Goal: Entertainment & Leisure: Consume media (video, audio)

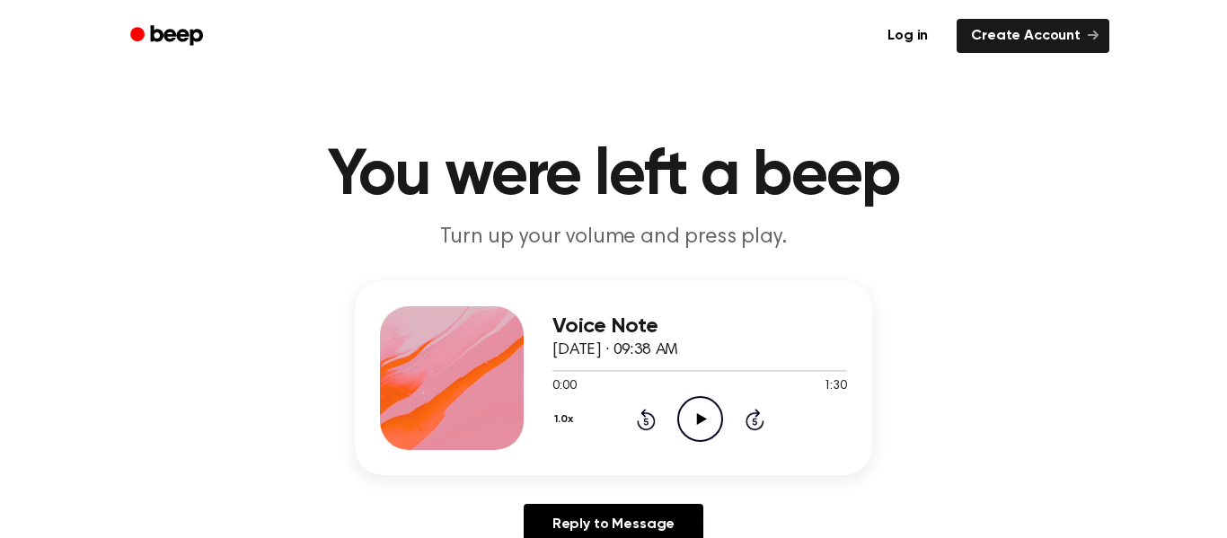
click at [692, 411] on icon "Play Audio" at bounding box center [700, 419] width 46 height 46
click at [748, 429] on icon "Skip 5 seconds" at bounding box center [754, 419] width 20 height 23
click at [693, 412] on icon "Pause Audio" at bounding box center [700, 419] width 46 height 46
click at [351, 430] on div "Voice Note [DATE] · 09:38 AM 1:00 1:30 Your browser does not support the [objec…" at bounding box center [614, 420] width 1184 height 278
click at [679, 426] on circle at bounding box center [700, 419] width 44 height 44
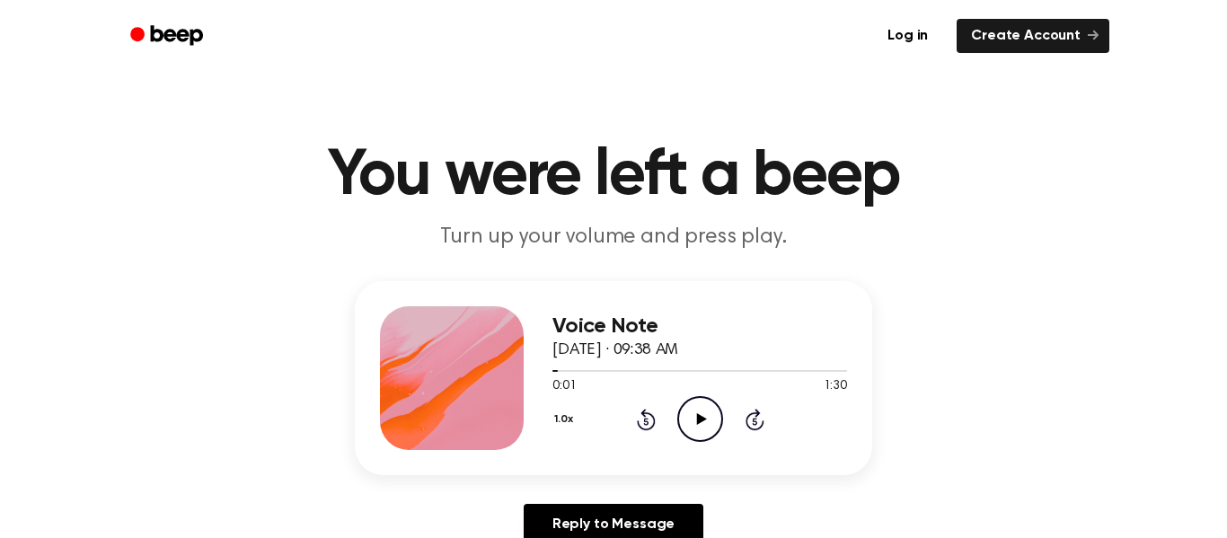
click at [652, 419] on icon at bounding box center [646, 420] width 19 height 22
click at [643, 423] on icon "Rewind 5 seconds" at bounding box center [646, 419] width 20 height 23
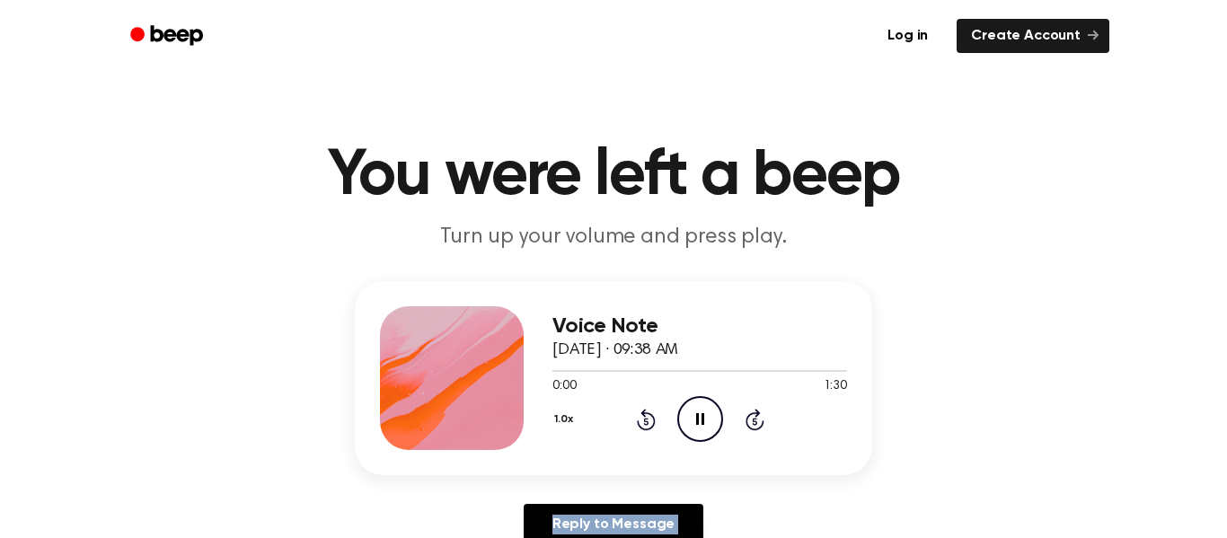
click at [643, 423] on icon "Rewind 5 seconds" at bounding box center [646, 419] width 20 height 23
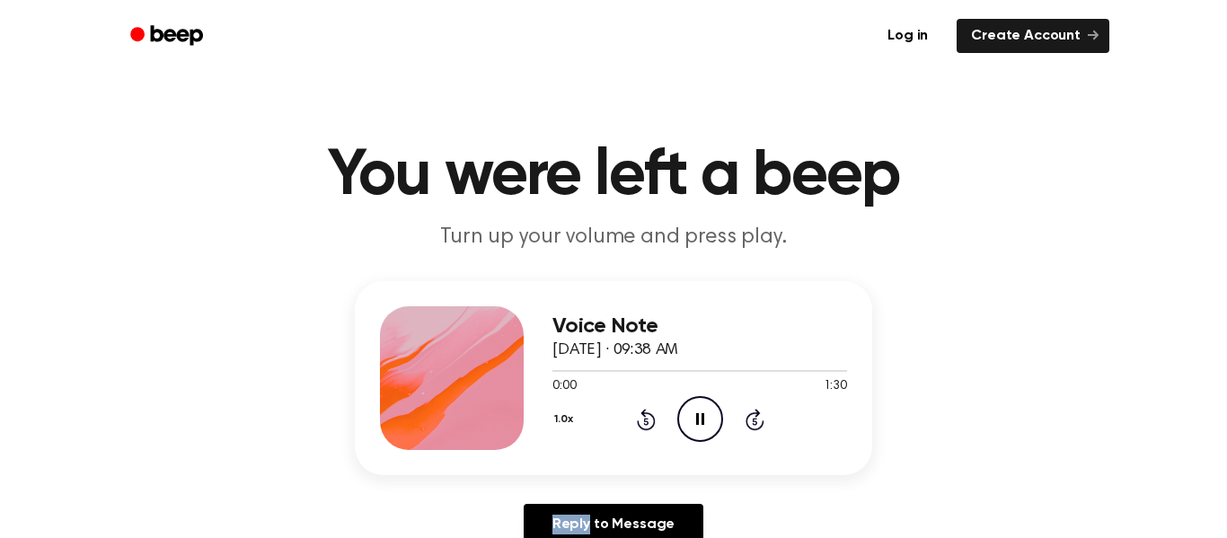
click at [643, 423] on icon "Rewind 5 seconds" at bounding box center [646, 419] width 20 height 23
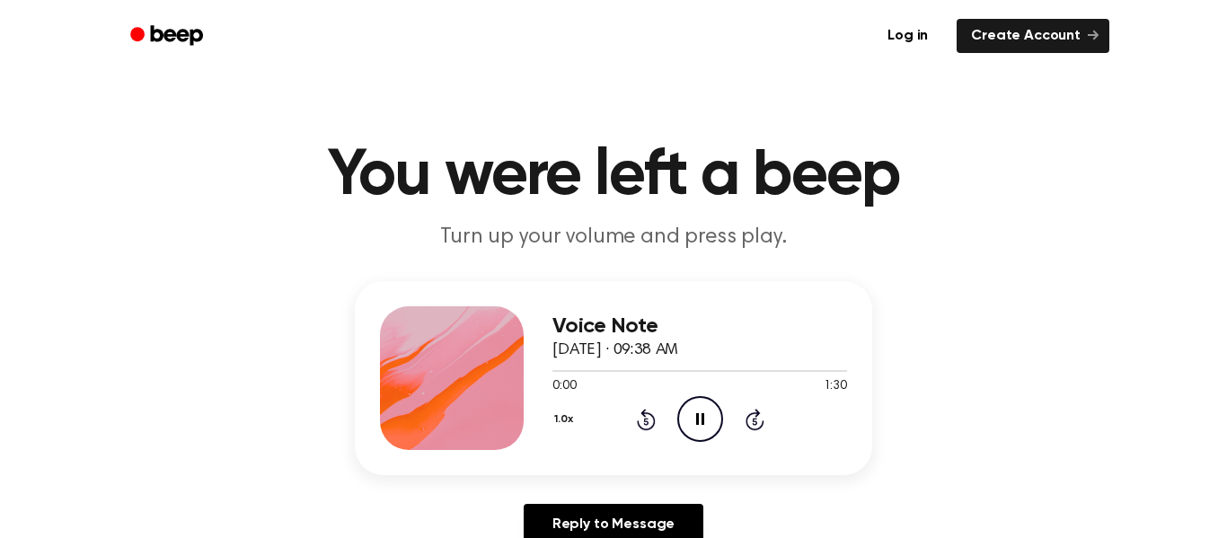
click at [643, 423] on icon "Rewind 5 seconds" at bounding box center [646, 419] width 20 height 23
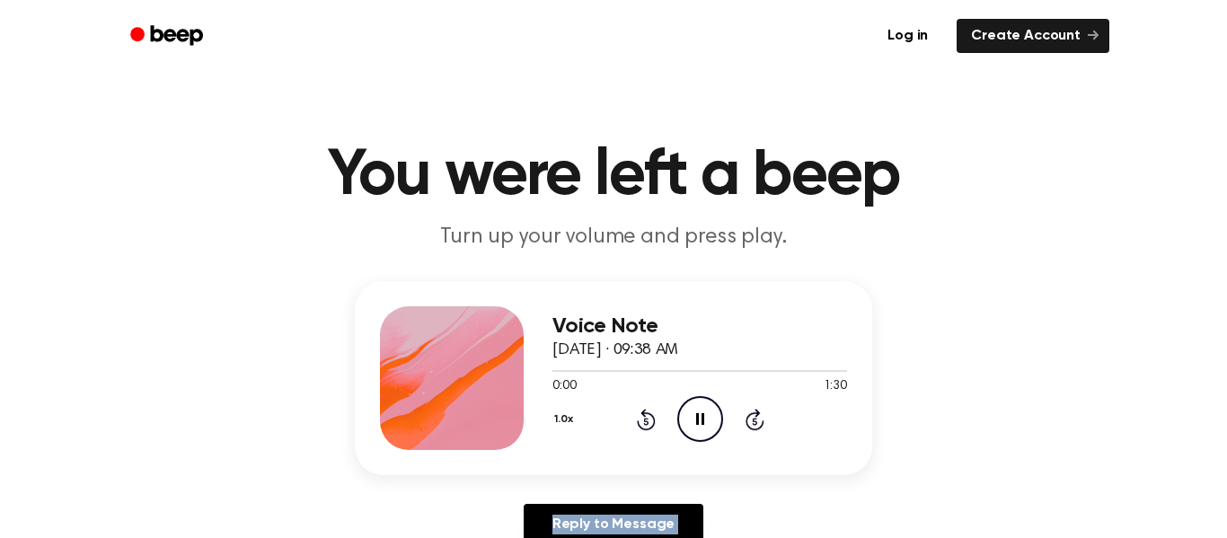
click at [643, 423] on icon "Rewind 5 seconds" at bounding box center [646, 419] width 20 height 23
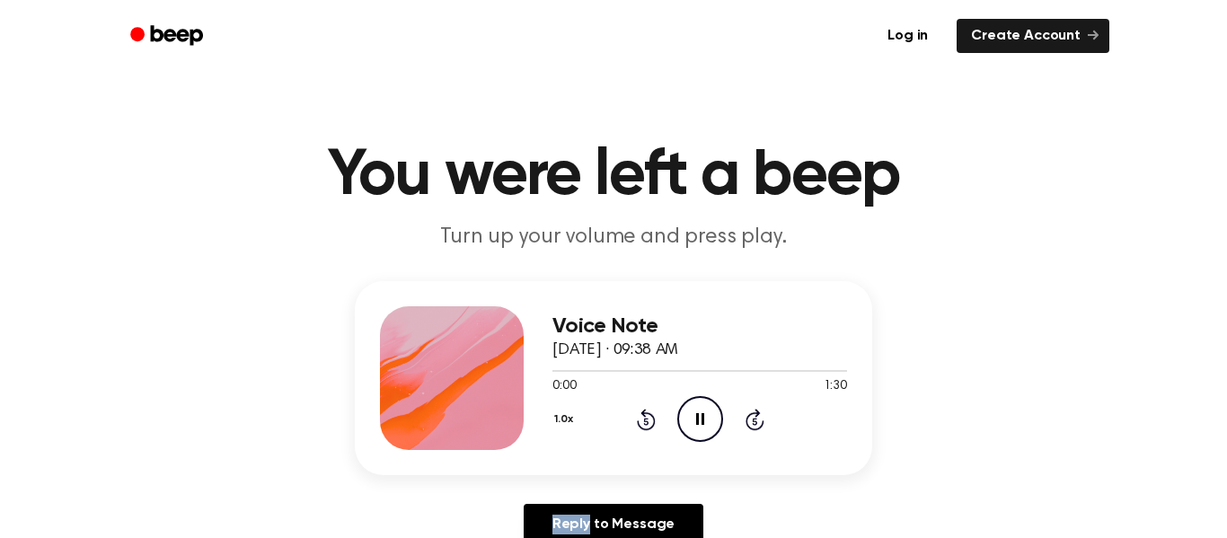
click at [643, 423] on icon "Rewind 5 seconds" at bounding box center [646, 419] width 20 height 23
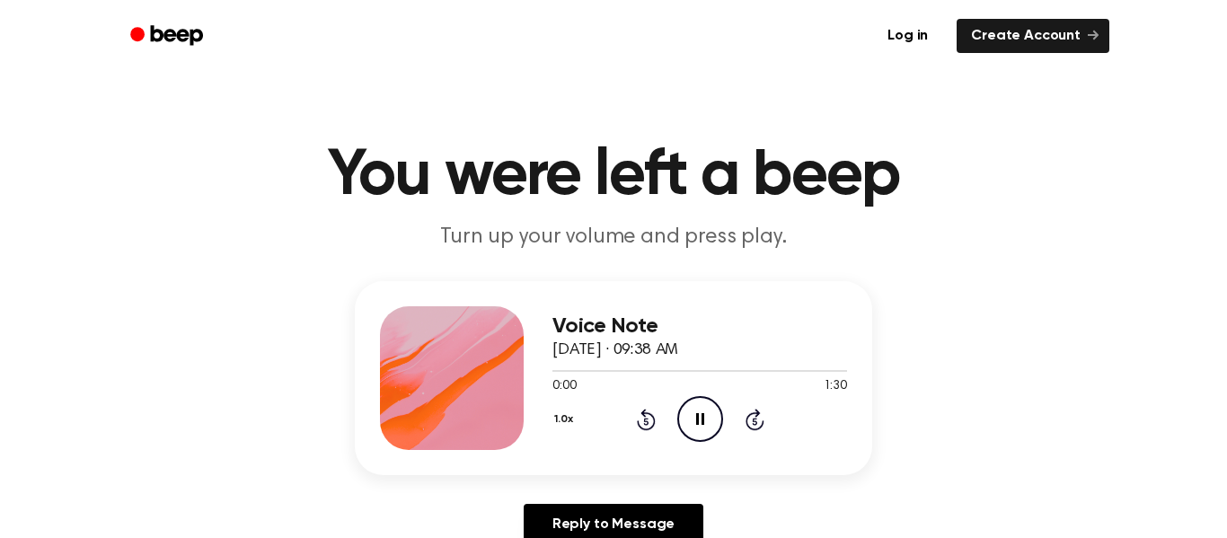
click at [643, 423] on icon "Rewind 5 seconds" at bounding box center [646, 419] width 20 height 23
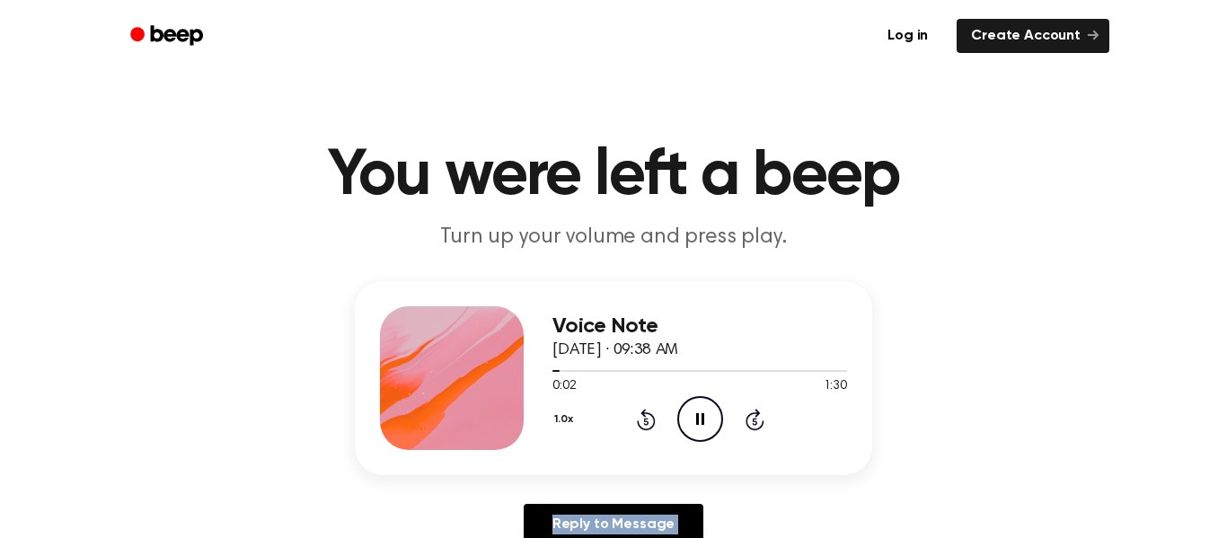
click at [643, 423] on icon "Rewind 5 seconds" at bounding box center [646, 419] width 20 height 23
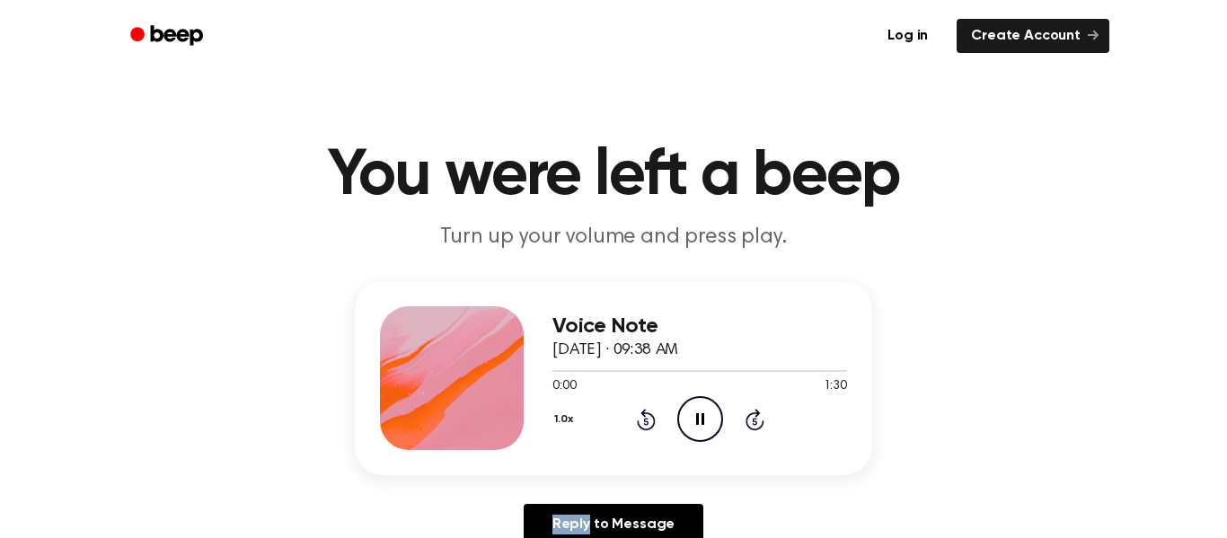
click at [643, 423] on icon "Rewind 5 seconds" at bounding box center [646, 419] width 20 height 23
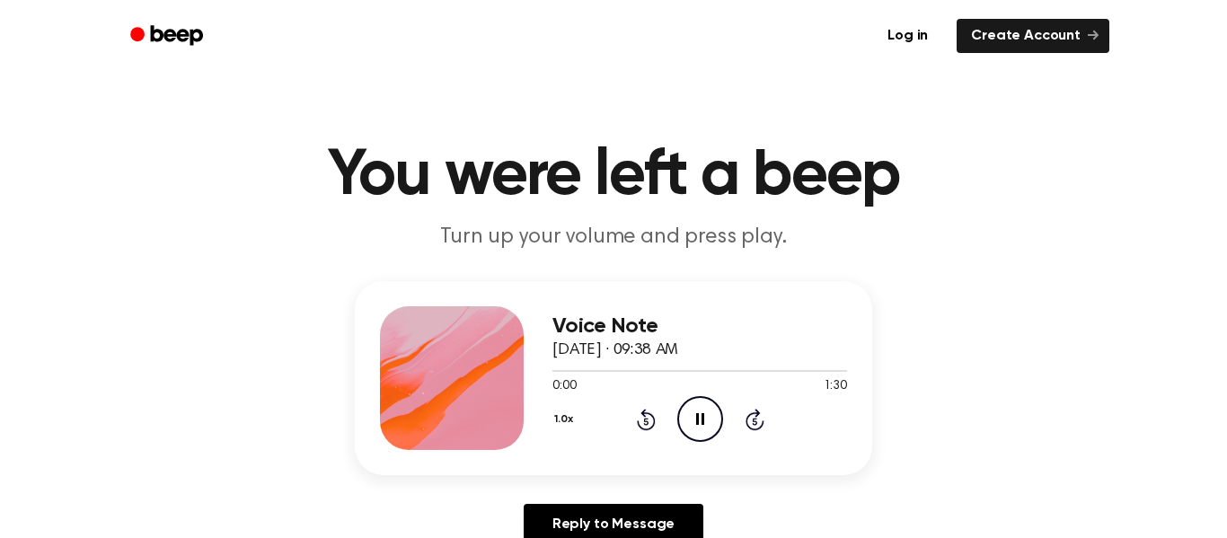
click at [643, 423] on icon "Rewind 5 seconds" at bounding box center [646, 419] width 20 height 23
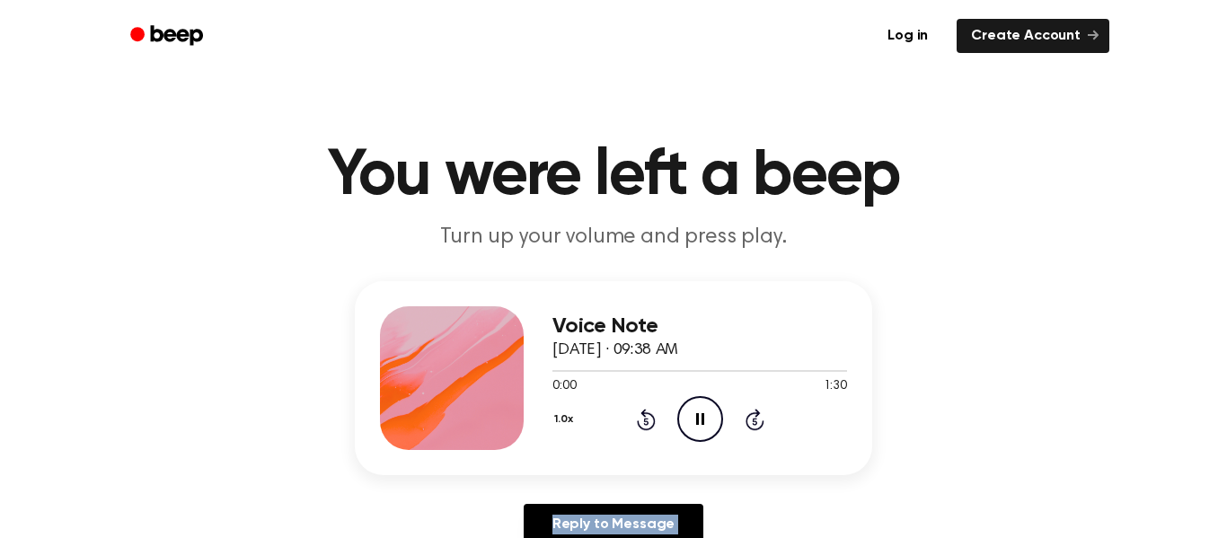
click at [643, 423] on icon "Rewind 5 seconds" at bounding box center [646, 419] width 20 height 23
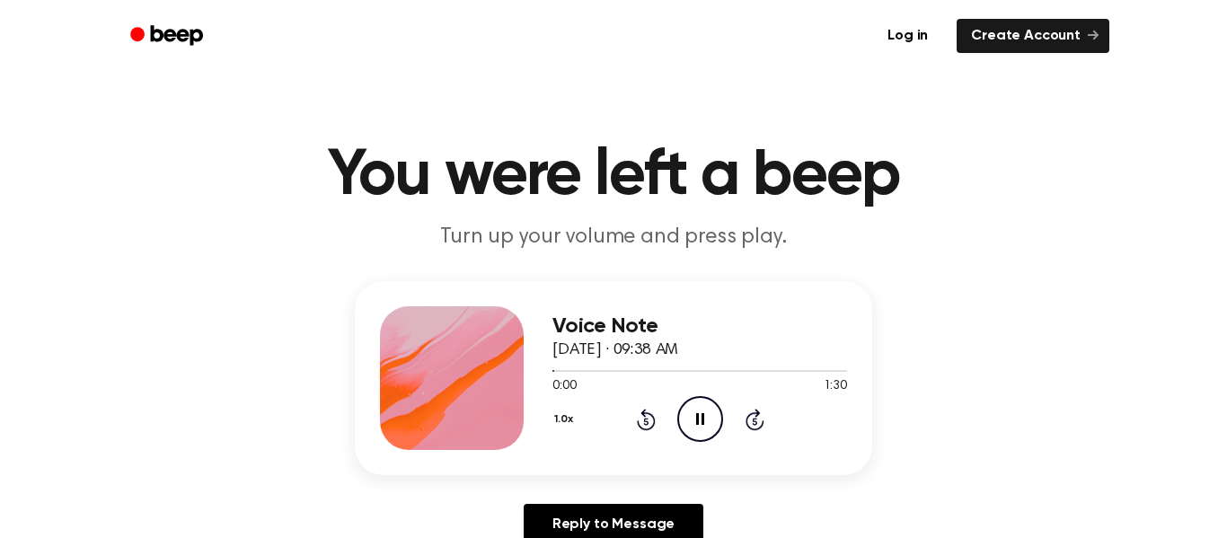
click at [692, 418] on icon "Pause Audio" at bounding box center [700, 419] width 46 height 46
click at [662, 420] on div "1.0x Rewind 5 seconds Play Audio Skip 5 seconds" at bounding box center [699, 419] width 295 height 46
click at [687, 419] on icon "Play Audio" at bounding box center [700, 419] width 46 height 46
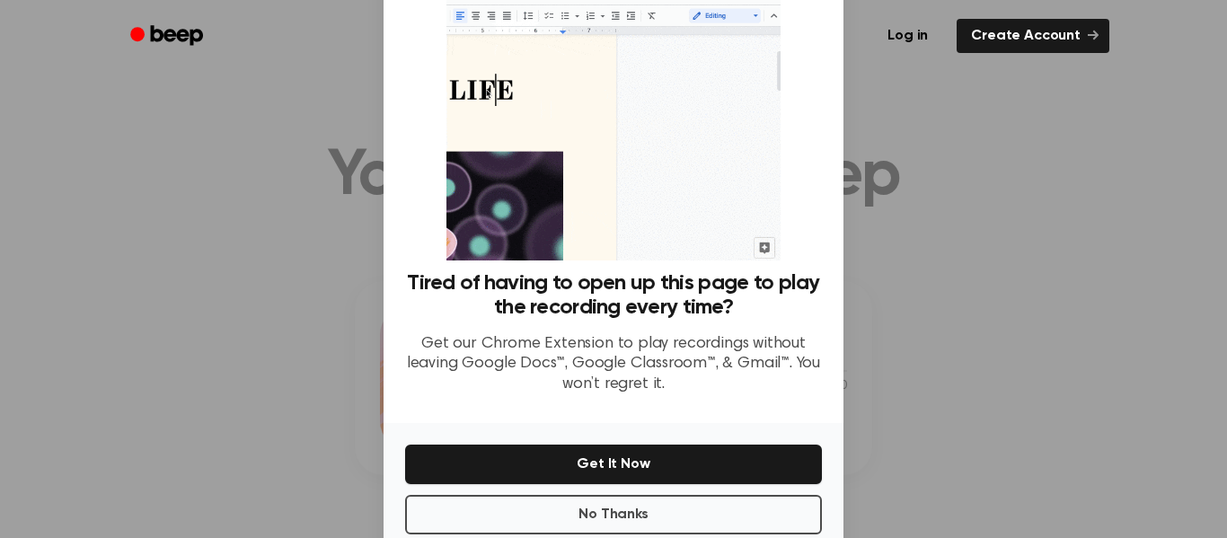
scroll to position [116, 0]
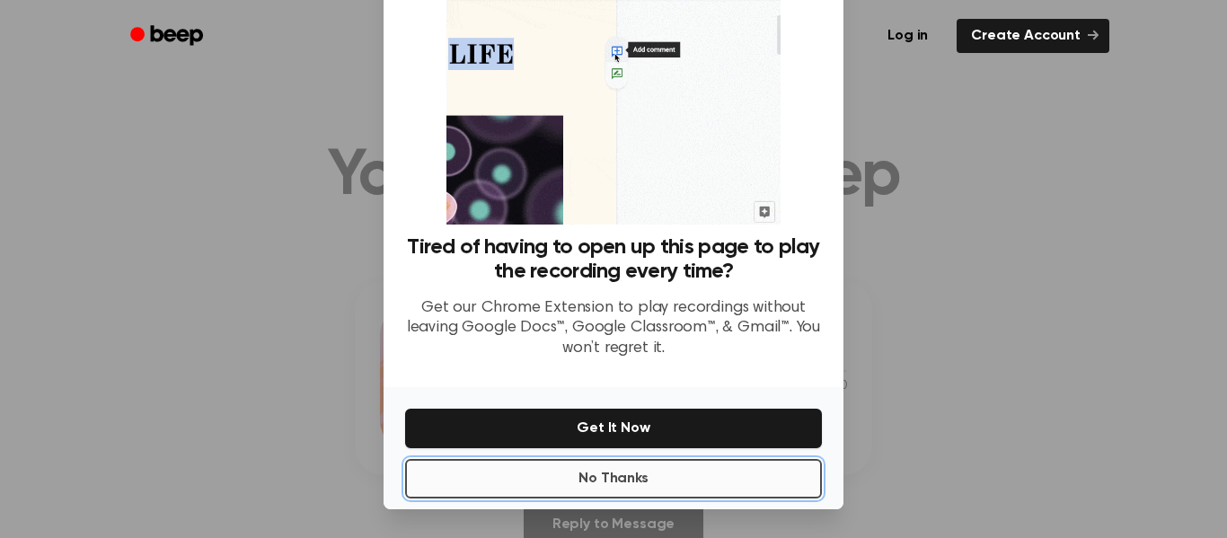
click at [720, 485] on button "No Thanks" at bounding box center [613, 479] width 417 height 40
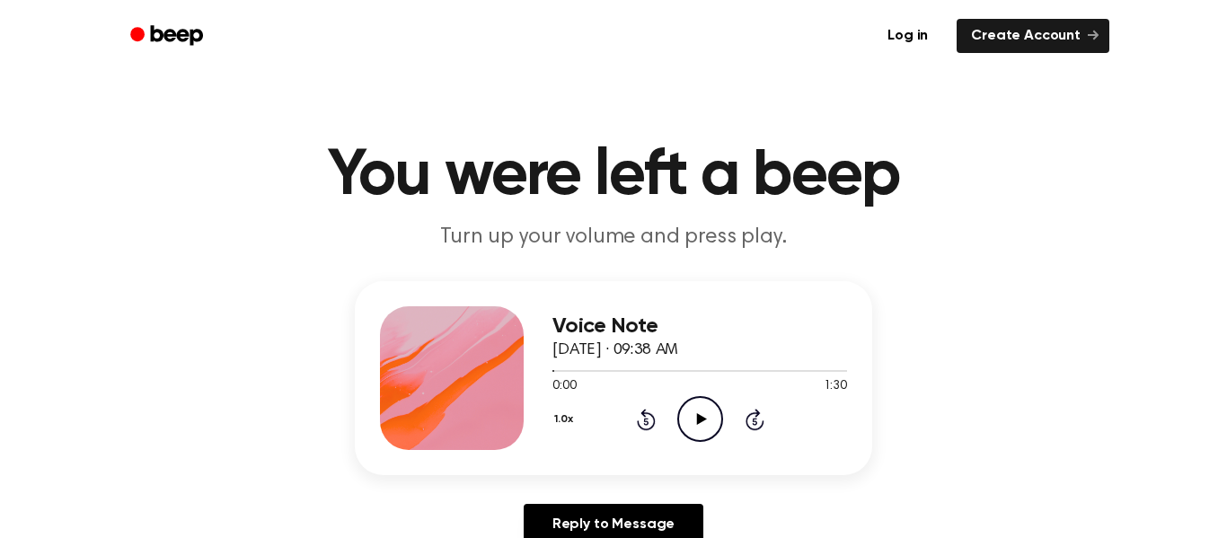
click at [709, 436] on icon "Play Audio" at bounding box center [700, 419] width 46 height 46
click at [647, 425] on icon "Rewind 5 seconds" at bounding box center [646, 419] width 20 height 23
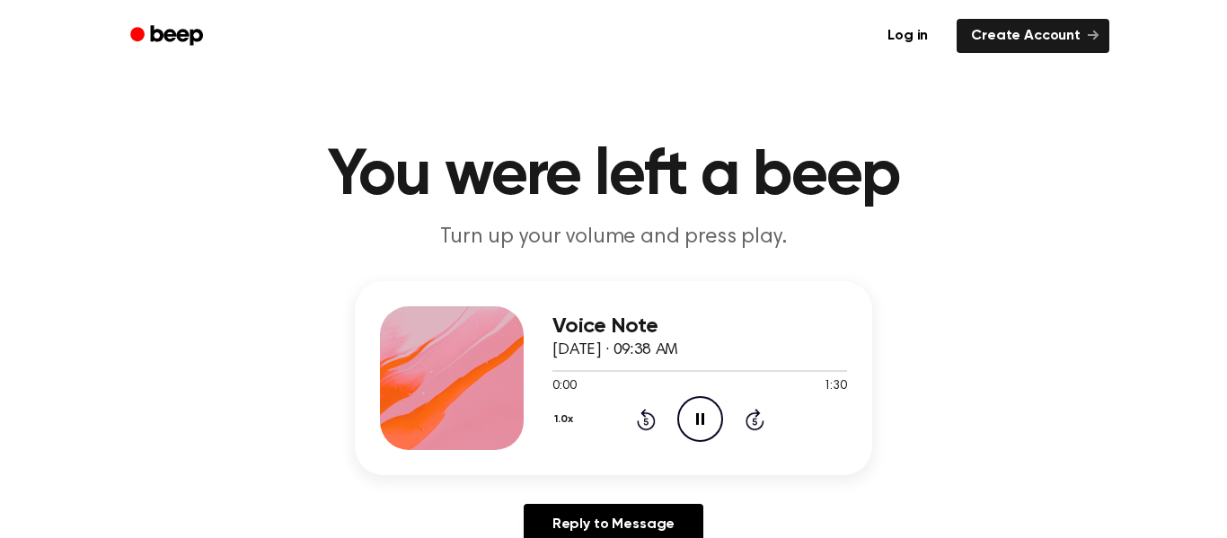
click at [647, 425] on icon "Rewind 5 seconds" at bounding box center [646, 419] width 20 height 23
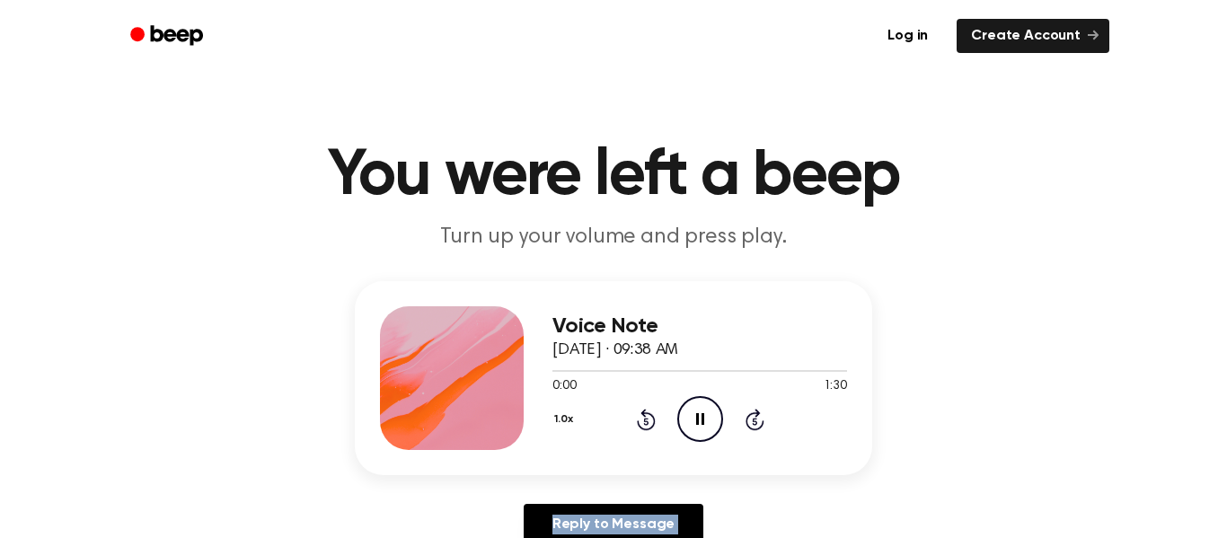
click at [647, 425] on icon "Rewind 5 seconds" at bounding box center [646, 419] width 20 height 23
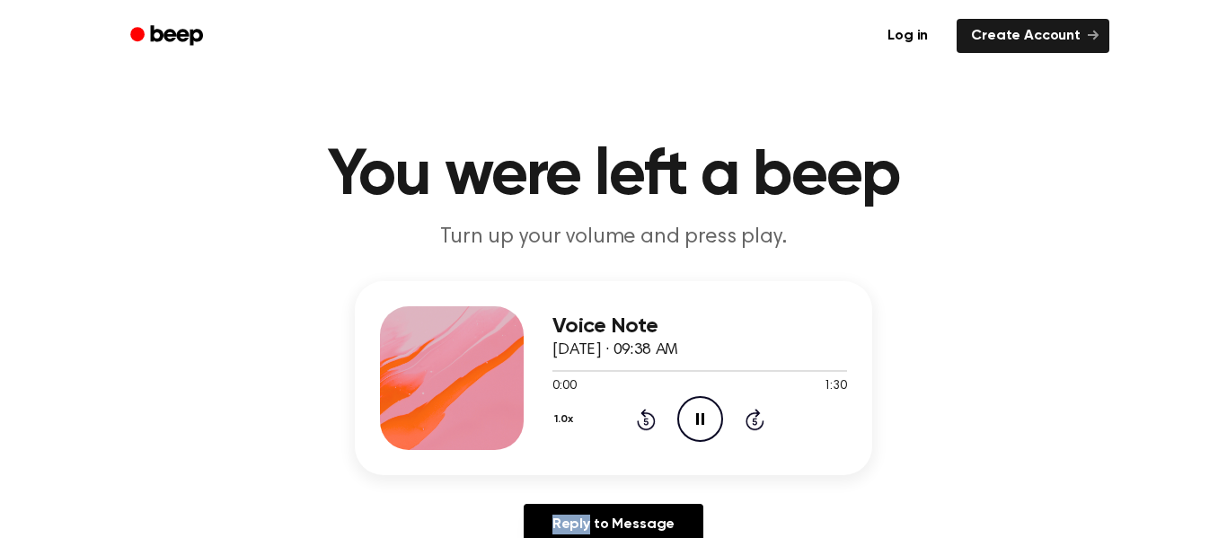
click at [647, 425] on icon "Rewind 5 seconds" at bounding box center [646, 419] width 20 height 23
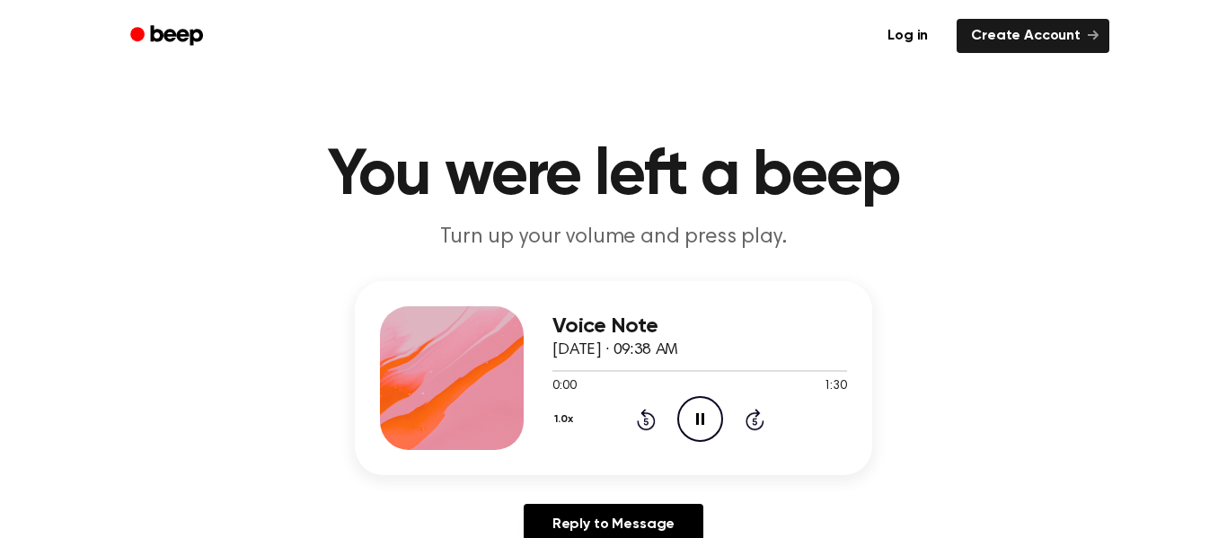
click at [647, 425] on icon "Rewind 5 seconds" at bounding box center [646, 419] width 20 height 23
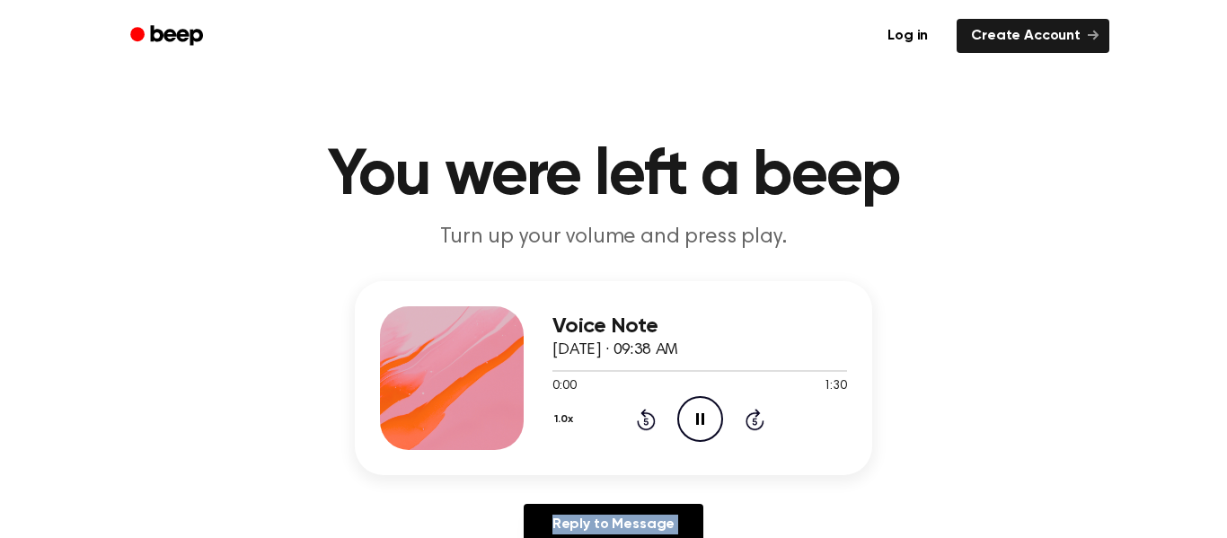
click at [647, 425] on icon "Rewind 5 seconds" at bounding box center [646, 419] width 20 height 23
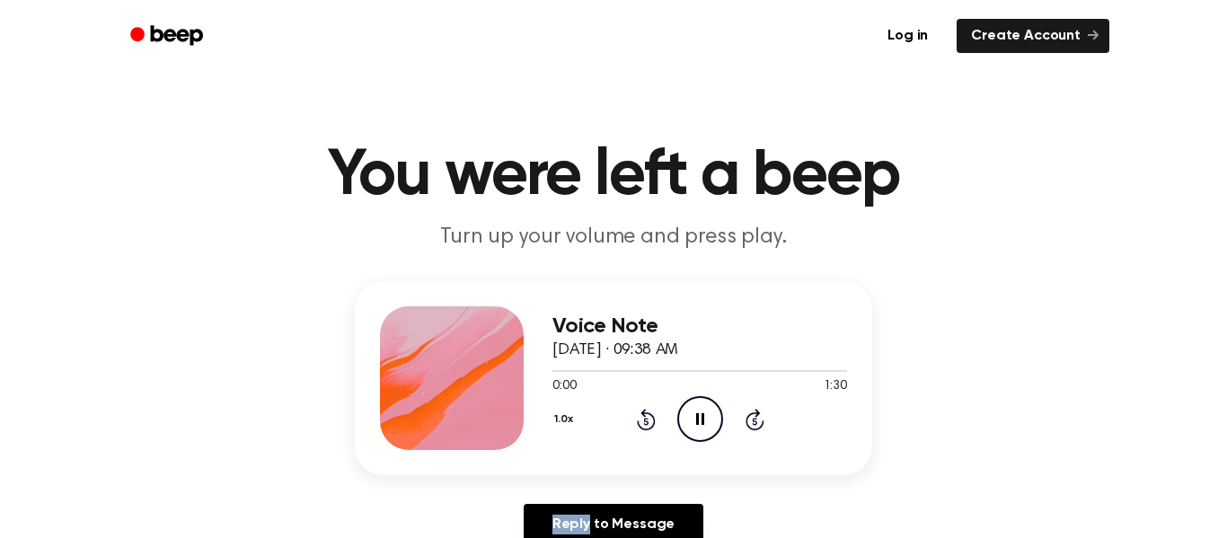
click at [647, 425] on icon "Rewind 5 seconds" at bounding box center [646, 419] width 20 height 23
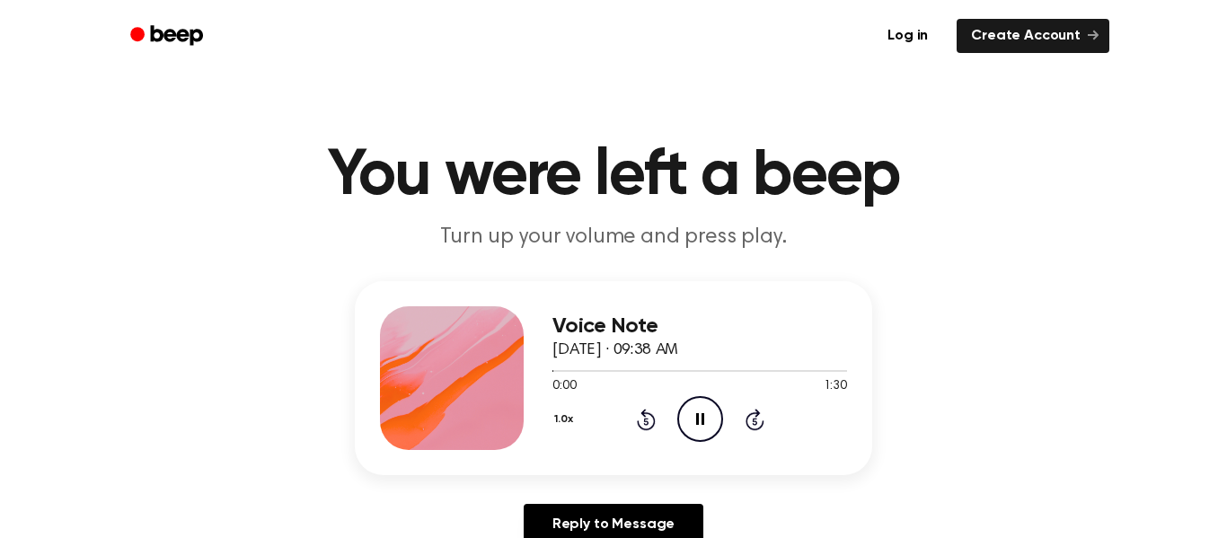
click at [647, 425] on icon "Rewind 5 seconds" at bounding box center [646, 419] width 20 height 23
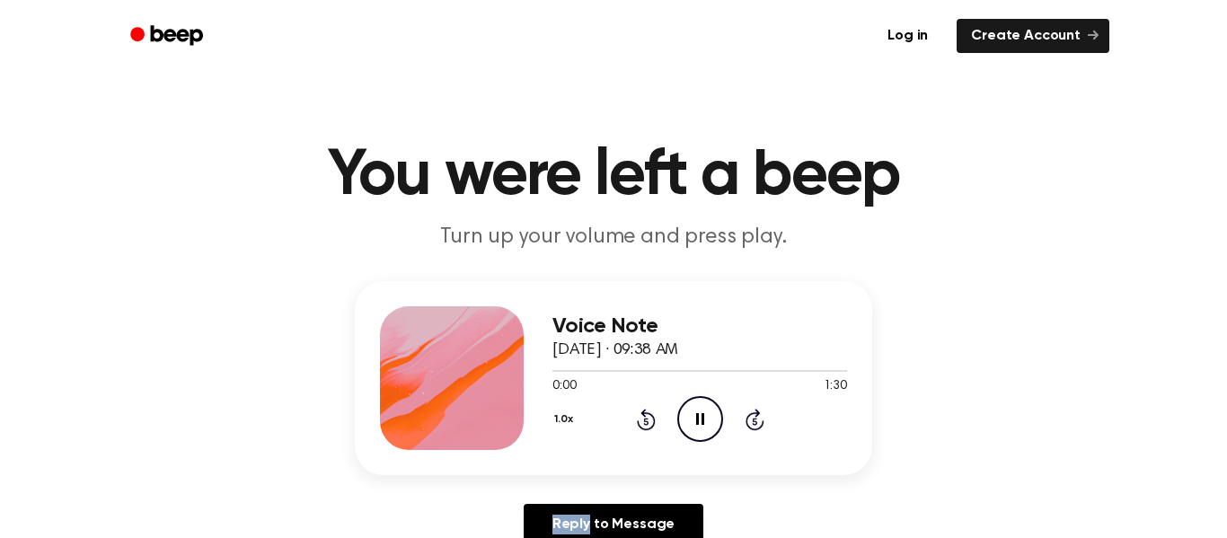
click at [647, 425] on icon "Rewind 5 seconds" at bounding box center [646, 419] width 20 height 23
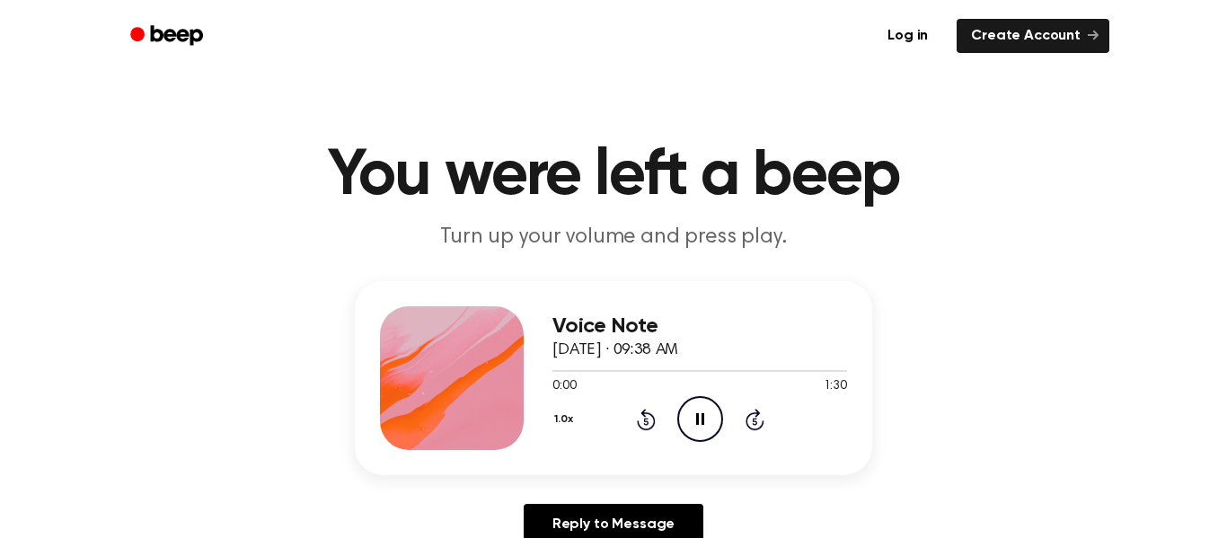
click at [647, 425] on icon "Rewind 5 seconds" at bounding box center [646, 419] width 20 height 23
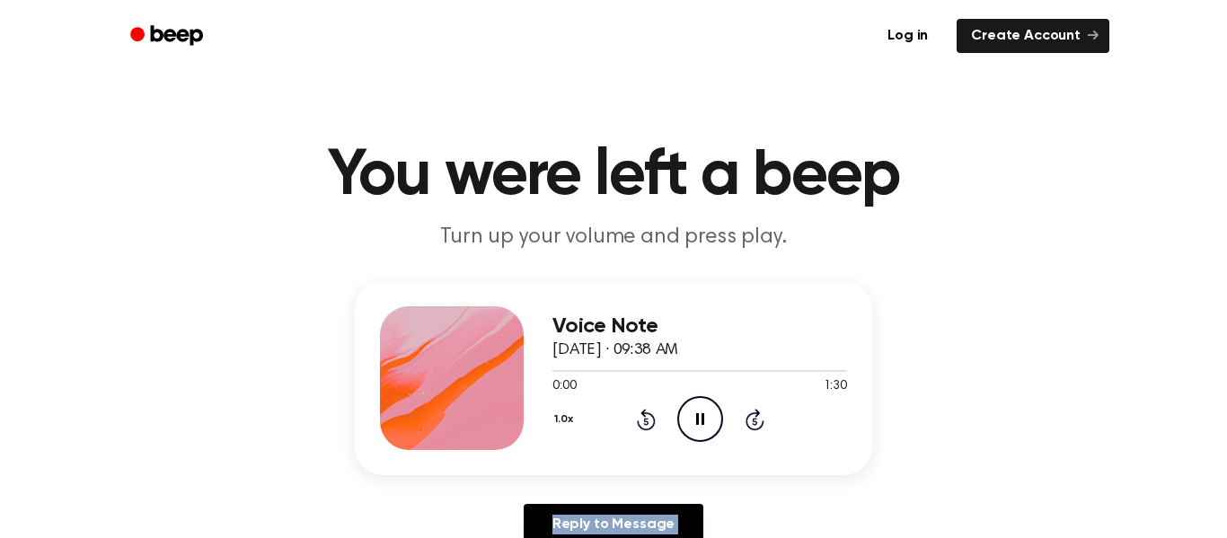
click at [647, 425] on icon "Rewind 5 seconds" at bounding box center [646, 419] width 20 height 23
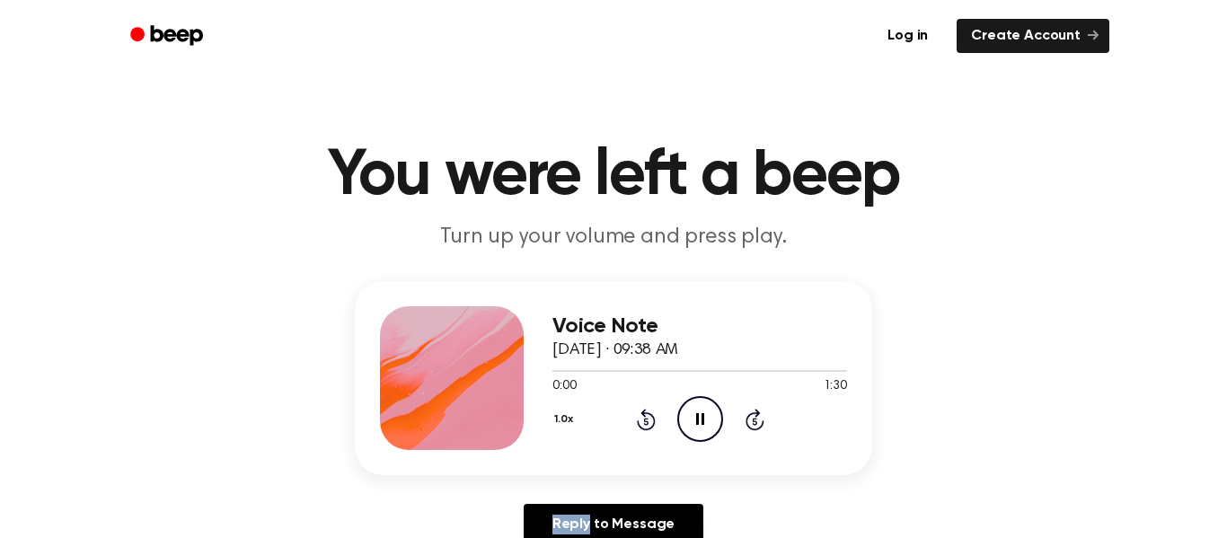
click at [647, 425] on icon "Rewind 5 seconds" at bounding box center [646, 419] width 20 height 23
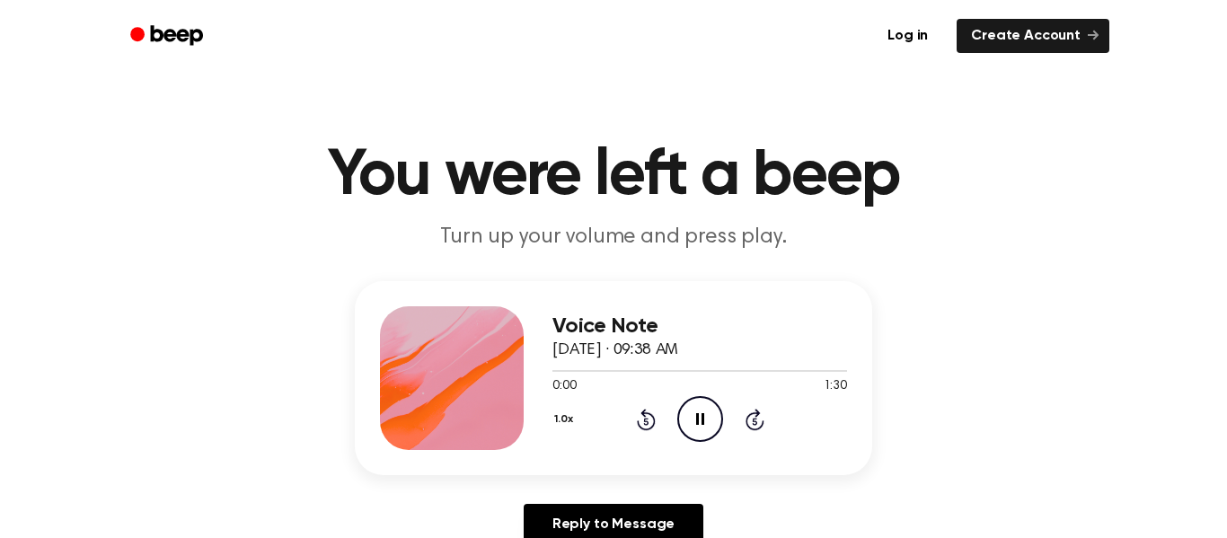
click at [647, 425] on icon "Rewind 5 seconds" at bounding box center [646, 419] width 20 height 23
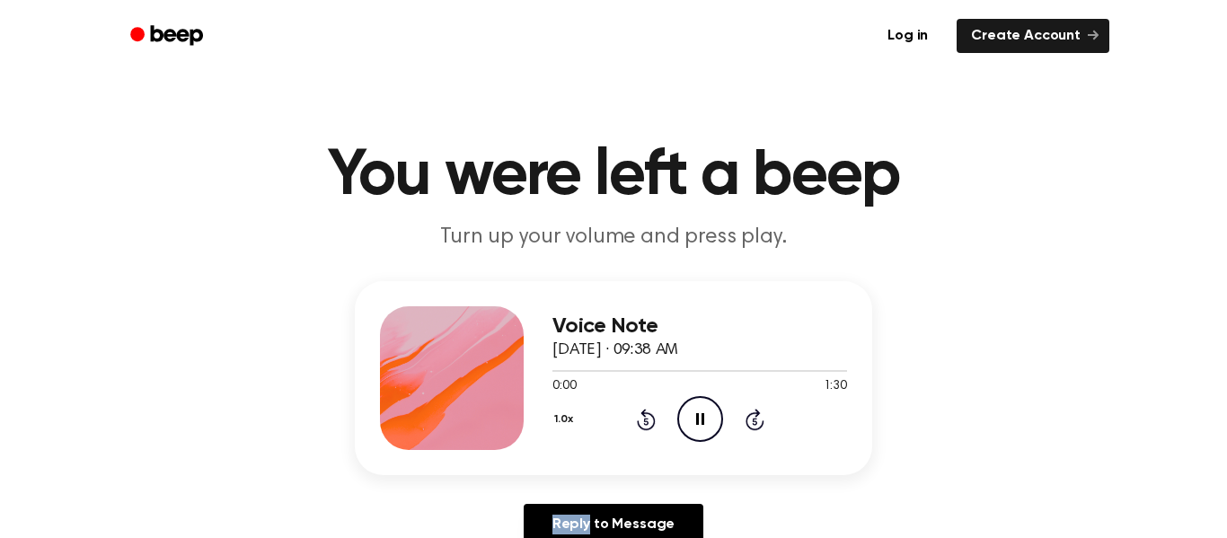
click at [647, 425] on icon "Rewind 5 seconds" at bounding box center [646, 419] width 20 height 23
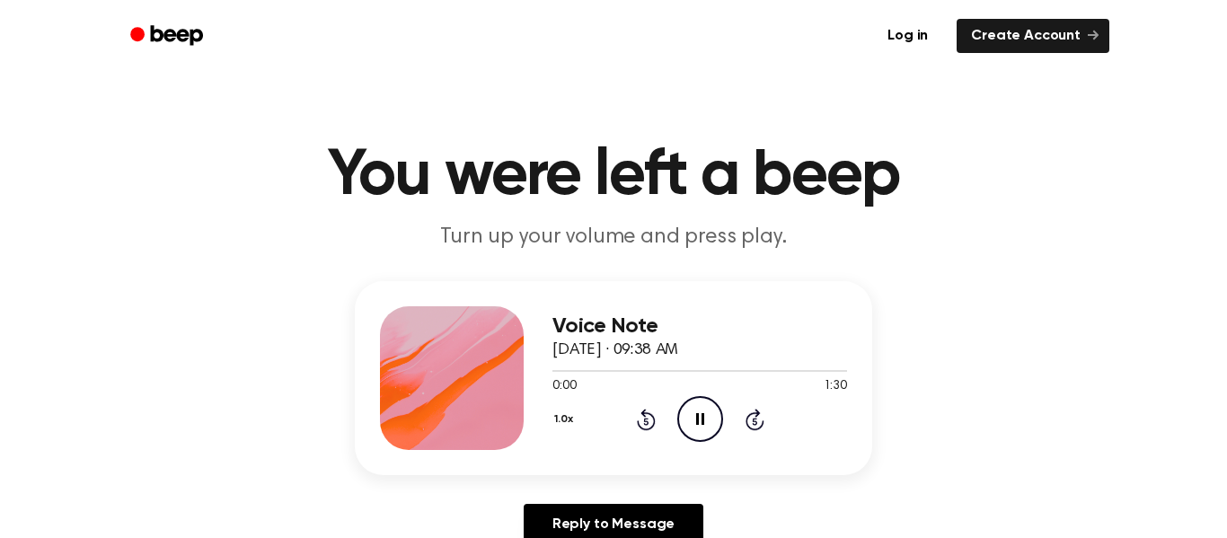
click at [647, 425] on icon "Rewind 5 seconds" at bounding box center [646, 419] width 20 height 23
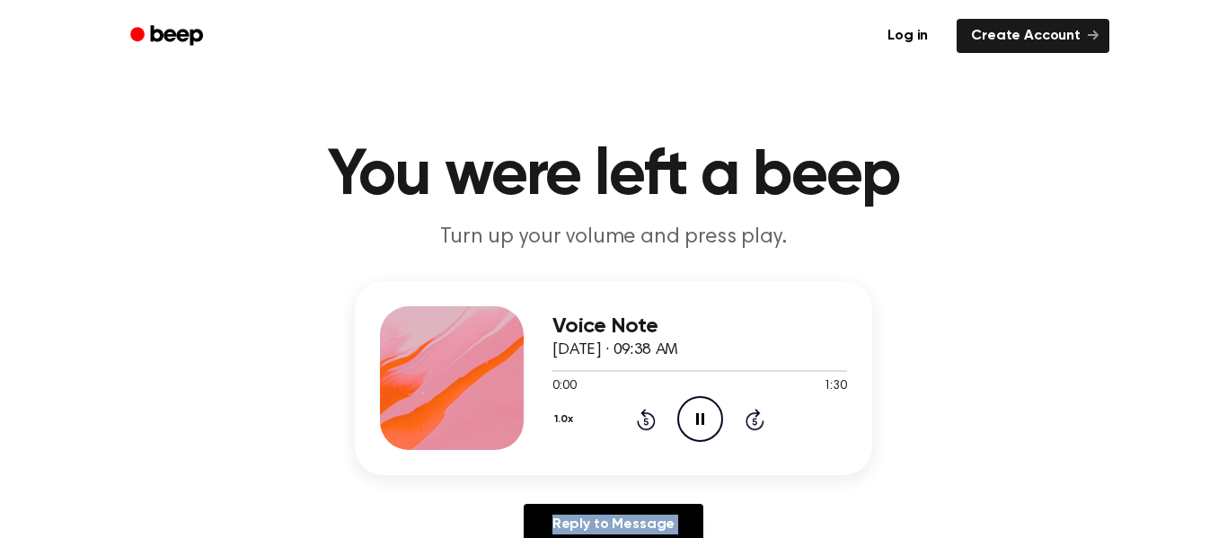
click at [647, 425] on icon "Rewind 5 seconds" at bounding box center [646, 419] width 20 height 23
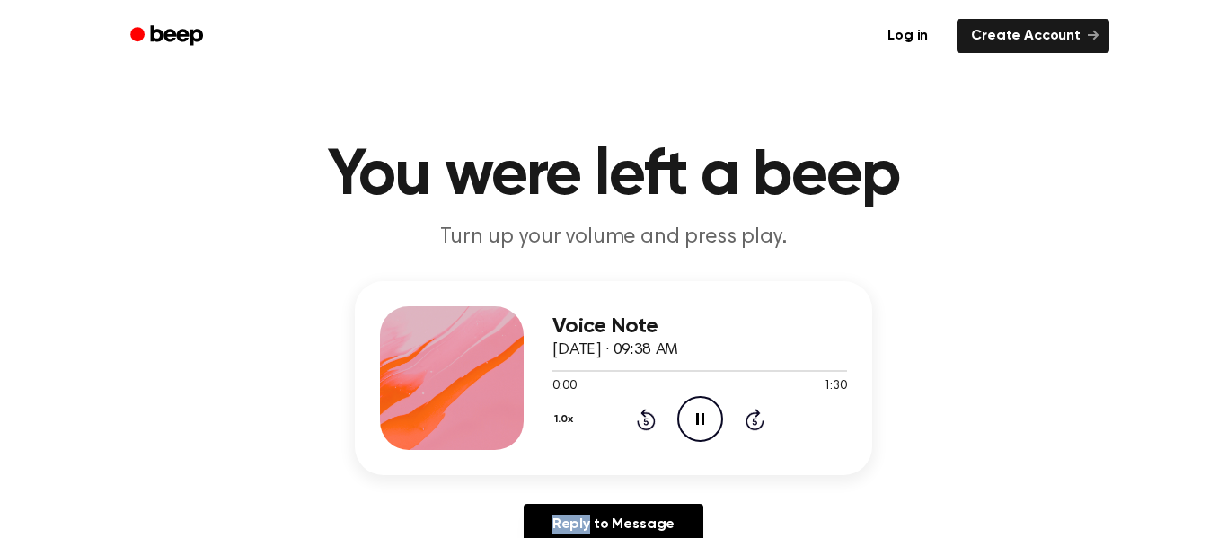
click at [647, 425] on icon "Rewind 5 seconds" at bounding box center [646, 419] width 20 height 23
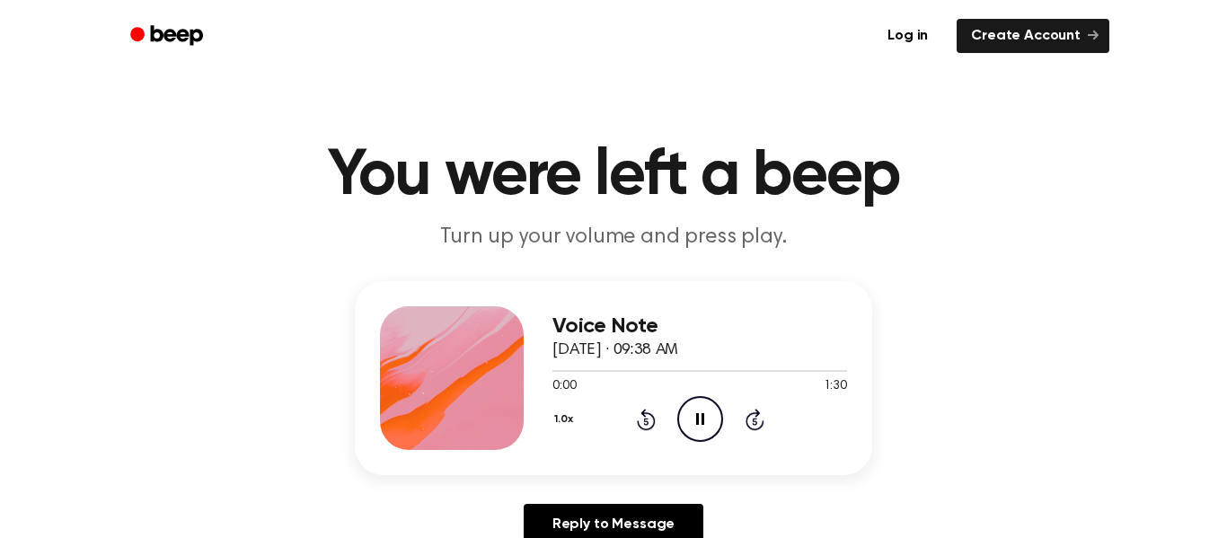
click at [647, 425] on icon "Rewind 5 seconds" at bounding box center [646, 419] width 20 height 23
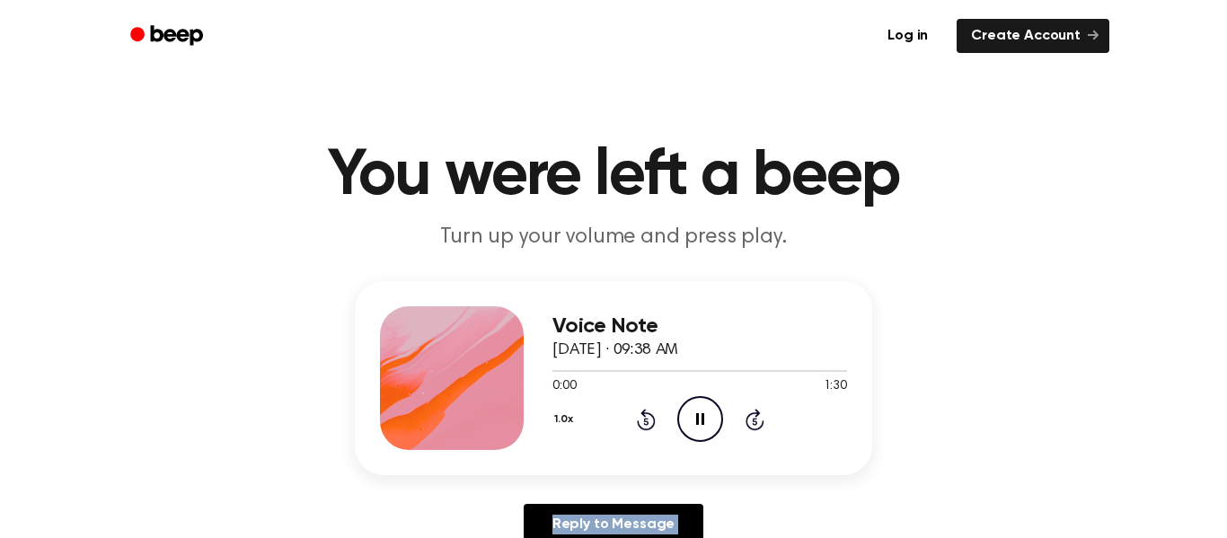
click at [647, 425] on icon "Rewind 5 seconds" at bounding box center [646, 419] width 20 height 23
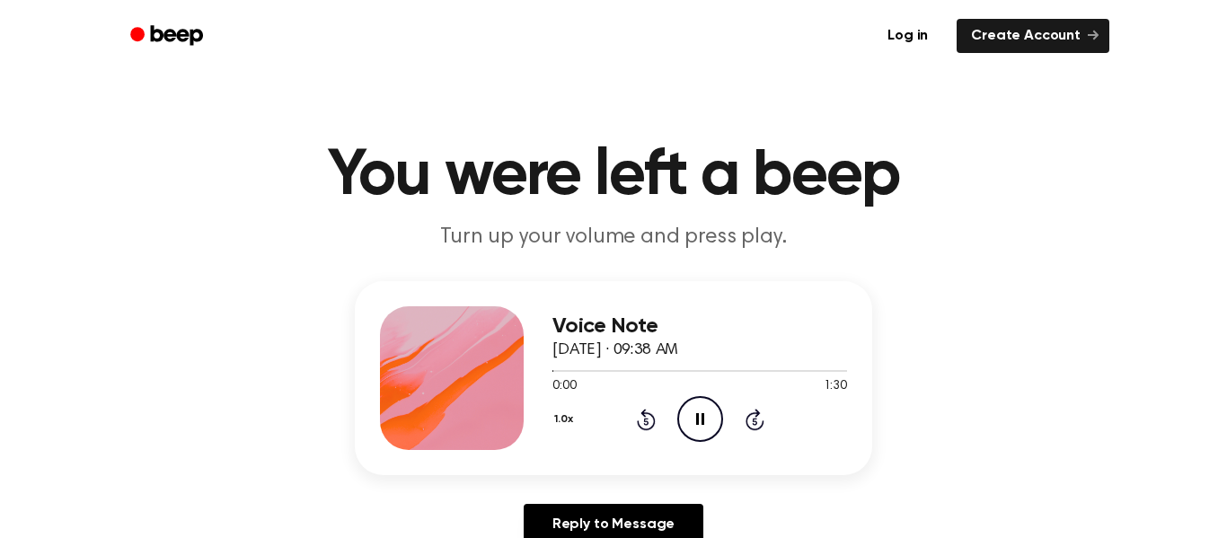
click at [647, 425] on icon "Rewind 5 seconds" at bounding box center [646, 419] width 20 height 23
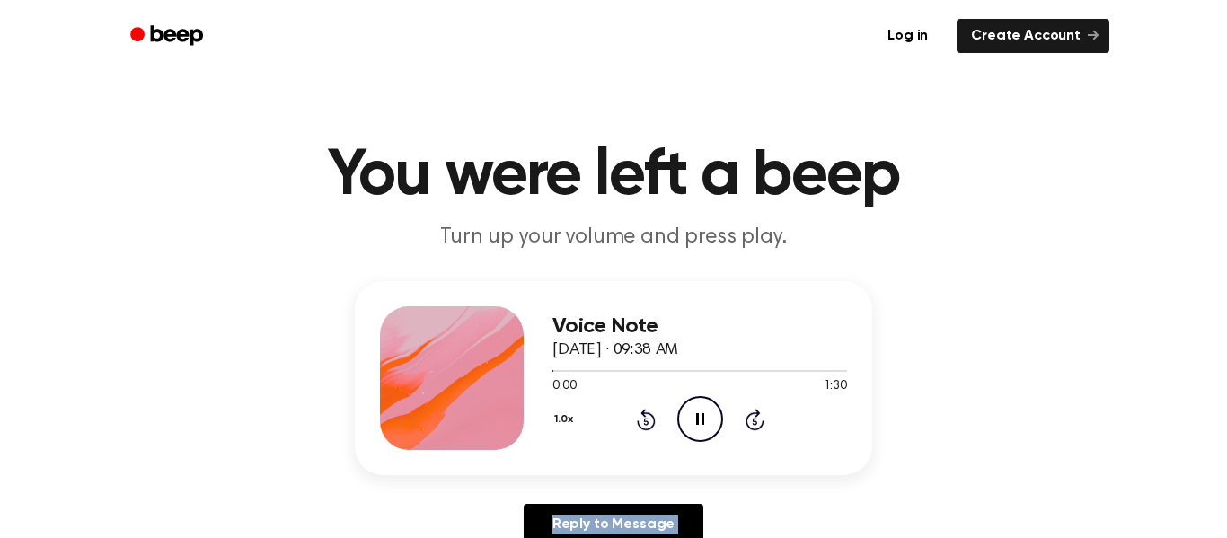
click at [647, 425] on icon "Rewind 5 seconds" at bounding box center [646, 419] width 20 height 23
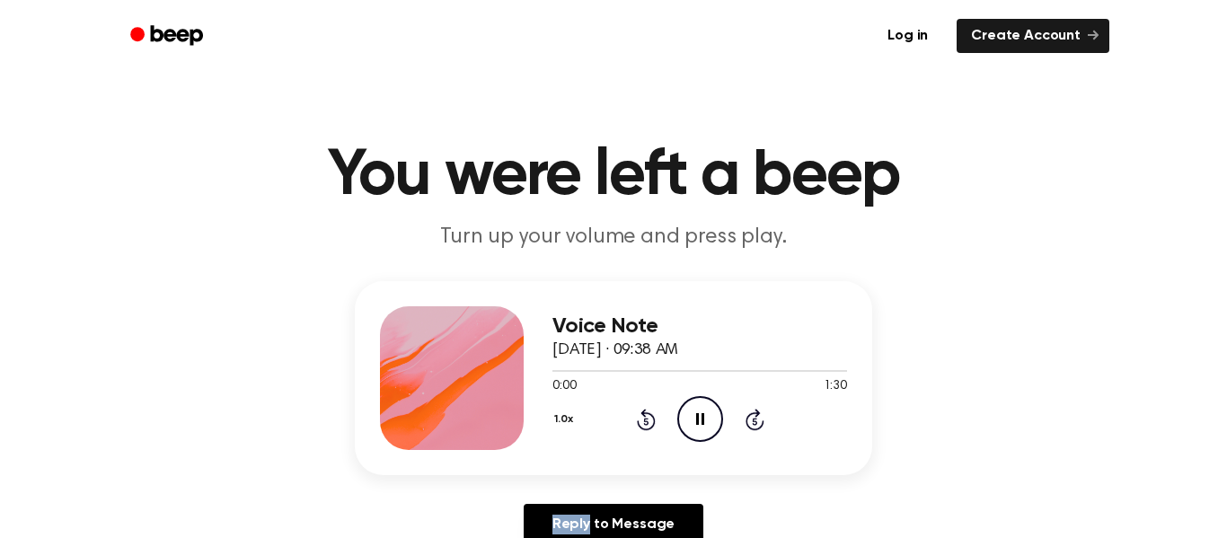
click at [647, 425] on icon "Rewind 5 seconds" at bounding box center [646, 419] width 20 height 23
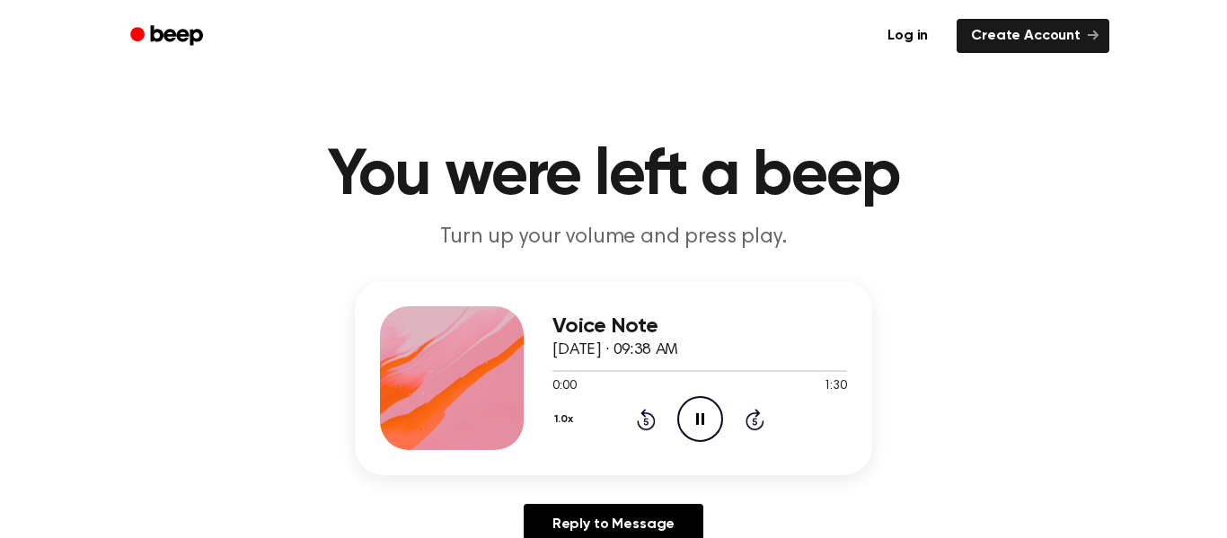
click at [647, 425] on icon "Rewind 5 seconds" at bounding box center [646, 419] width 20 height 23
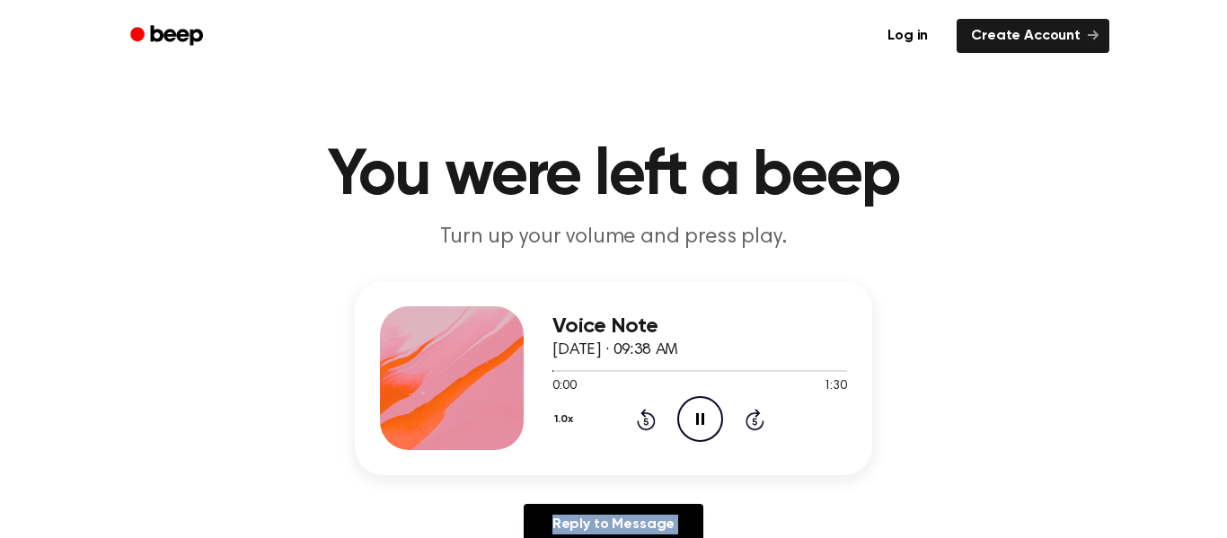
click at [647, 425] on icon "Rewind 5 seconds" at bounding box center [646, 419] width 20 height 23
